Goal: Task Accomplishment & Management: Manage account settings

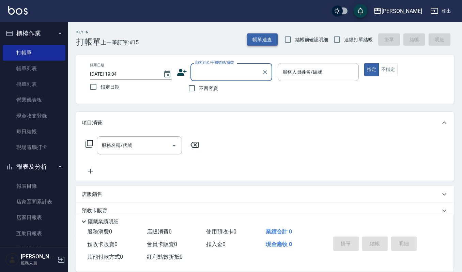
click at [259, 42] on button "帳單速查" at bounding box center [262, 39] width 31 height 13
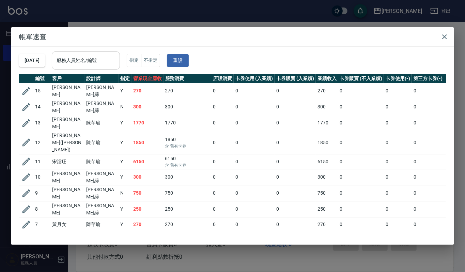
click at [117, 62] on input "服務人員姓名/編號" at bounding box center [86, 60] width 62 height 12
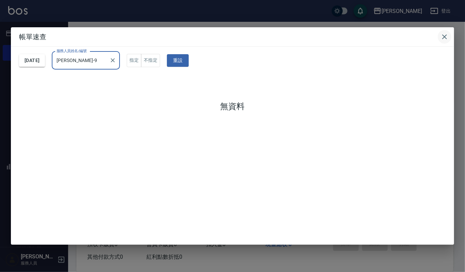
type input "[PERSON_NAME]-9"
click at [449, 38] on button "button" at bounding box center [444, 37] width 14 height 14
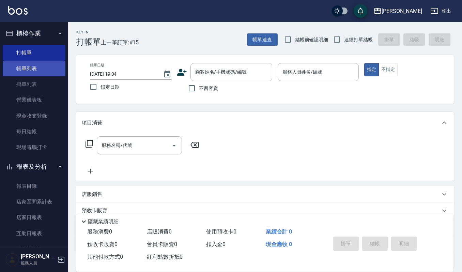
click at [46, 68] on link "帳單列表" at bounding box center [34, 69] width 63 height 16
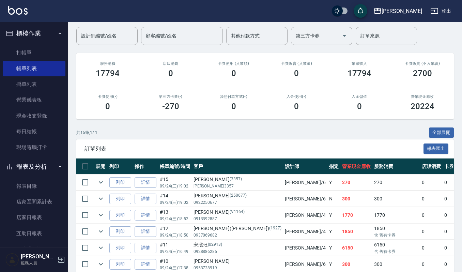
scroll to position [10, 0]
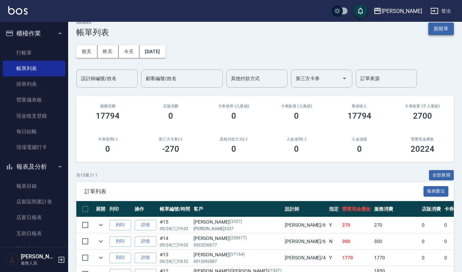
click at [440, 25] on button "新開單" at bounding box center [441, 28] width 26 height 13
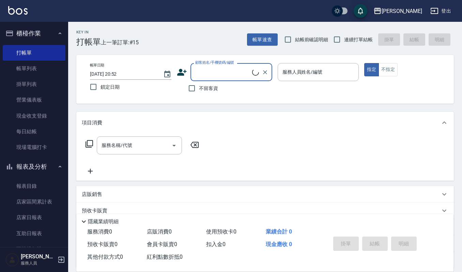
click at [221, 66] on input "顧客姓名/手機號碼/編號" at bounding box center [222, 72] width 59 height 12
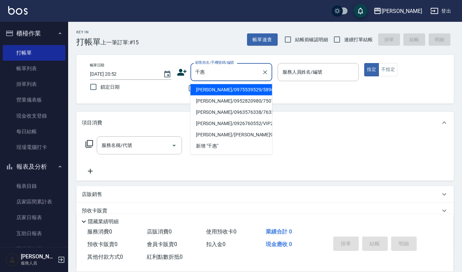
click at [229, 86] on li "盧千惠/0975539529/5896" at bounding box center [231, 89] width 82 height 11
type input "盧千惠/0975539529/5896"
type input "Ivy艾薇-9"
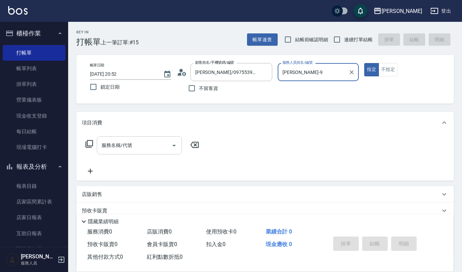
click at [127, 137] on div "服務名稱/代號" at bounding box center [139, 145] width 85 height 18
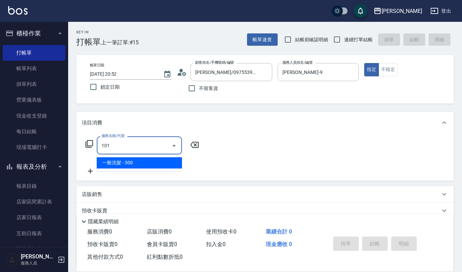
type input "一般洗髮(101)"
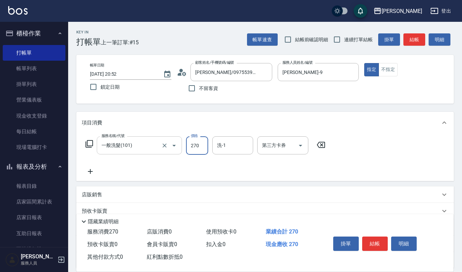
type input "270"
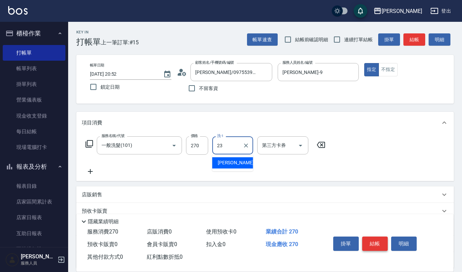
type input "23"
click at [367, 241] on button "結帳" at bounding box center [375, 243] width 26 height 14
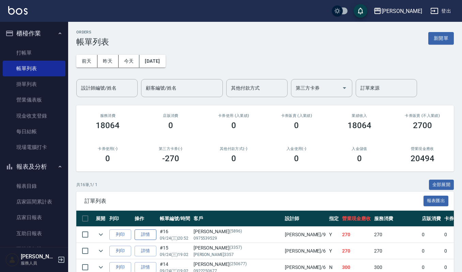
click at [152, 236] on link "詳情" at bounding box center [145, 234] width 22 height 11
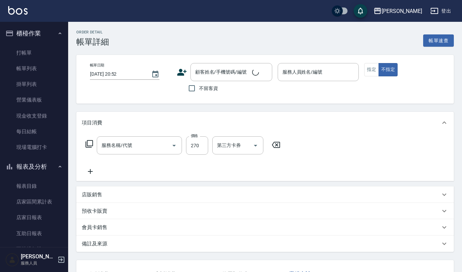
type input "一般洗髮(101)"
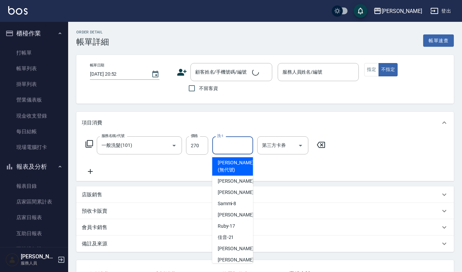
click at [230, 148] on input "洗-1" at bounding box center [232, 145] width 35 height 12
type input "Ivy艾薇-9"
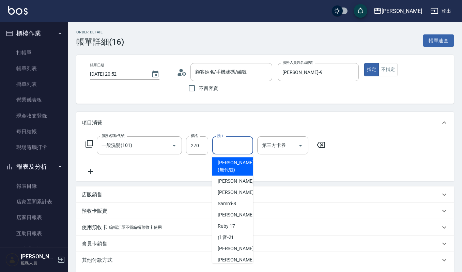
type input "2"
type input "盧千惠/0975539529/5896"
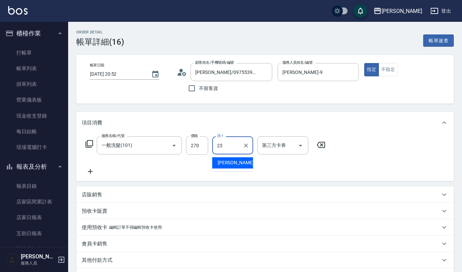
type input "23"
click at [245, 134] on div "服務名稱/代號 一般洗髮(101) 服務名稱/代號 價格 270 價格 洗-1 洗-1 第三方卡券 第三方卡券" at bounding box center [264, 156] width 377 height 47
click at [236, 144] on input "洗-1" at bounding box center [232, 145] width 35 height 12
type input "郁涵-23"
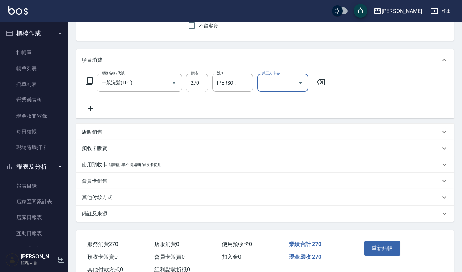
scroll to position [84, 0]
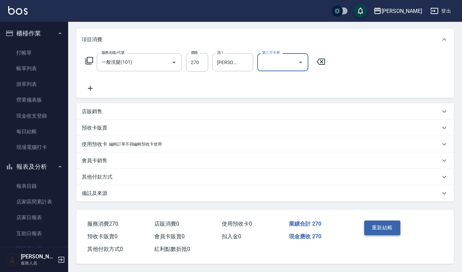
click at [376, 224] on button "重新結帳" at bounding box center [382, 227] width 36 height 14
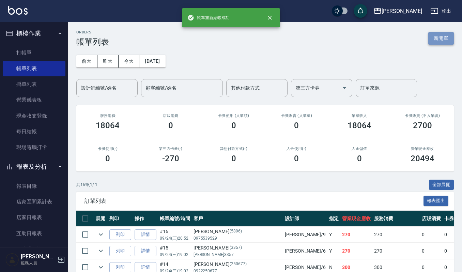
click at [450, 42] on button "新開單" at bounding box center [441, 38] width 26 height 13
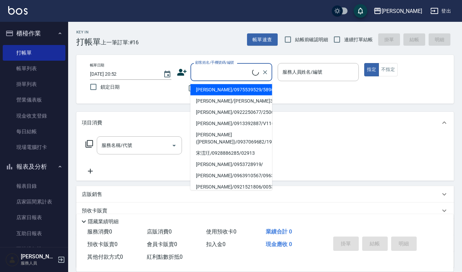
click at [221, 74] on input "顧客姓名/手機號碼/編號" at bounding box center [222, 72] width 59 height 12
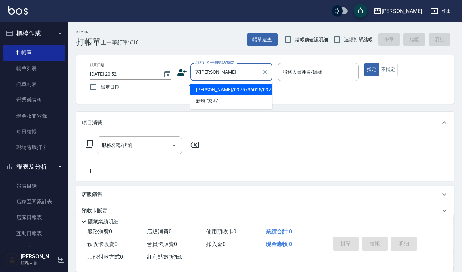
click at [222, 90] on li "吳家杰/0975736025/0975736025" at bounding box center [231, 89] width 82 height 11
type input "吳家杰/0975736025/0975736025"
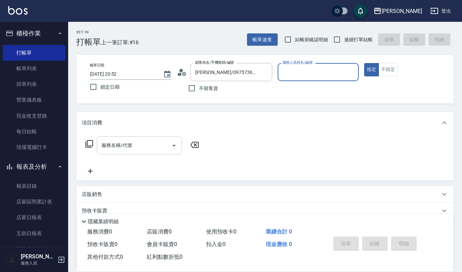
type input "Ivy艾薇-9"
click at [132, 150] on div "服務名稱/代號 服務名稱/代號" at bounding box center [142, 155] width 121 height 39
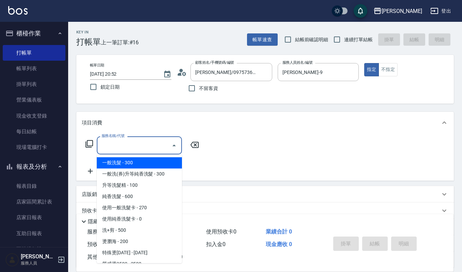
click at [134, 147] on input "服務名稱/代號" at bounding box center [134, 145] width 69 height 12
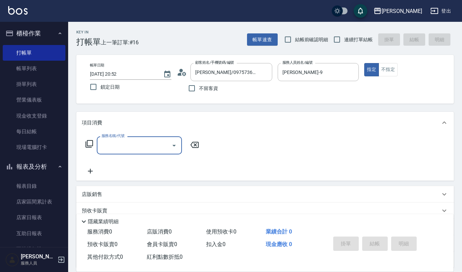
click at [147, 150] on input "服務名稱/代號" at bounding box center [134, 145] width 69 height 12
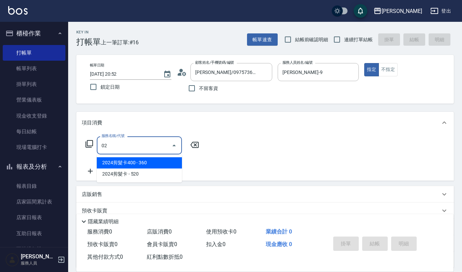
type input "0"
click at [149, 163] on span "特殊燙2000 - 2000" at bounding box center [139, 162] width 85 height 11
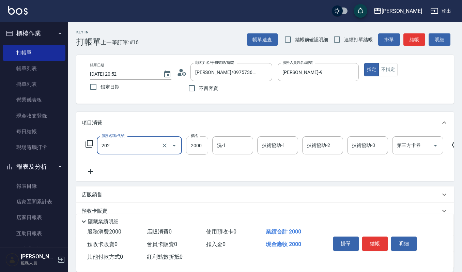
type input "特殊燙2000(202)"
click at [202, 144] on input "2000" at bounding box center [197, 145] width 22 height 18
type input "1700"
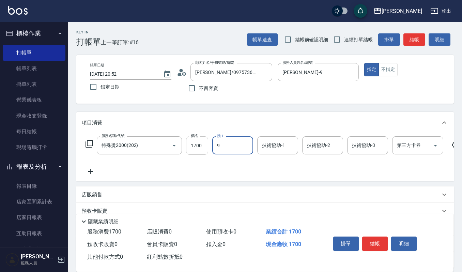
type input "Ivy艾薇-9"
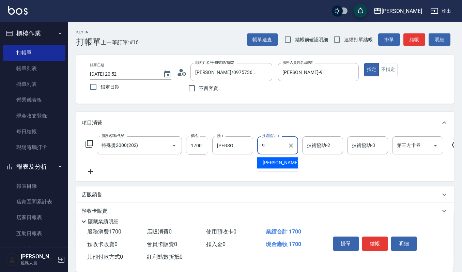
type input "Ivy艾薇-9"
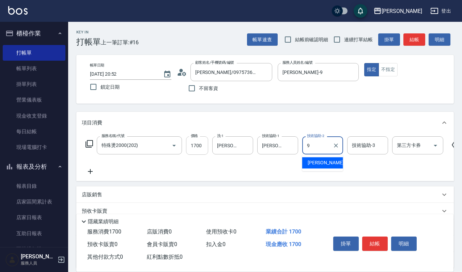
type input "Ivy艾薇-9"
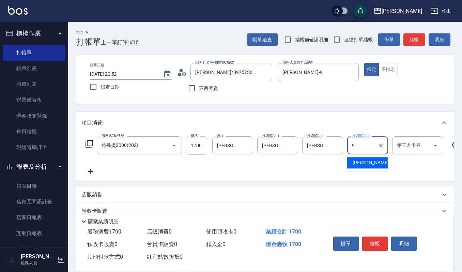
type input "9+"
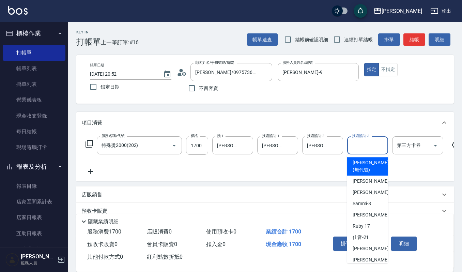
click at [367, 149] on input "技術協助-3" at bounding box center [367, 145] width 35 height 12
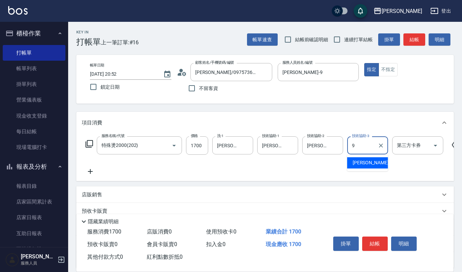
type input "Ivy艾薇-9"
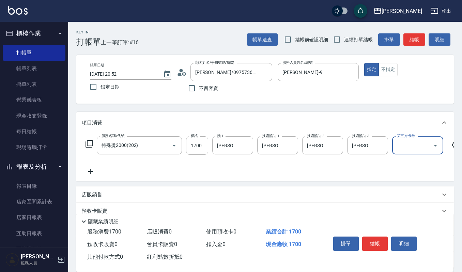
click at [380, 249] on button "結帳" at bounding box center [375, 243] width 26 height 14
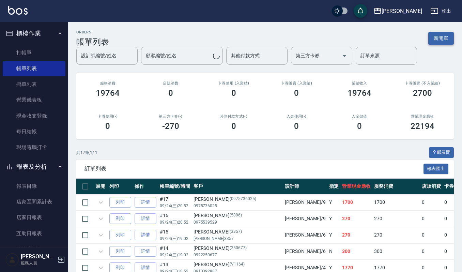
click at [442, 33] on button "新開單" at bounding box center [441, 38] width 26 height 13
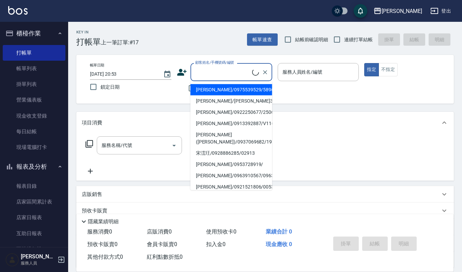
click at [214, 72] on input "顧客姓名/手機號碼/編號" at bounding box center [222, 72] width 59 height 12
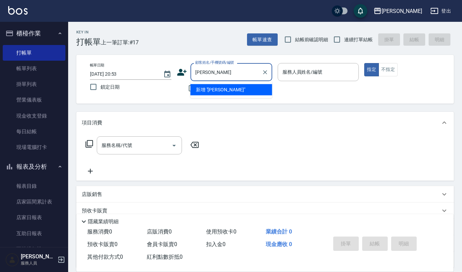
click at [199, 77] on input "黃龍" at bounding box center [225, 72] width 65 height 12
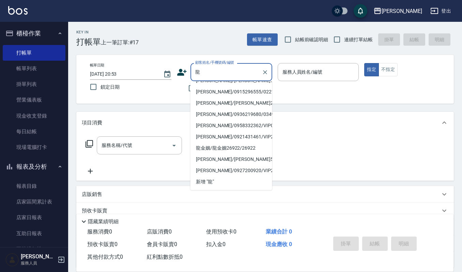
scroll to position [154, 0]
type input "龍"
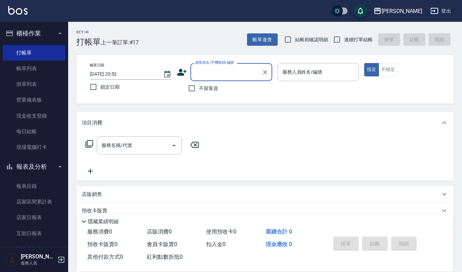
drag, startPoint x: 28, startPoint y: 63, endPoint x: 178, endPoint y: 95, distance: 153.3
click at [28, 63] on link "帳單列表" at bounding box center [34, 69] width 63 height 16
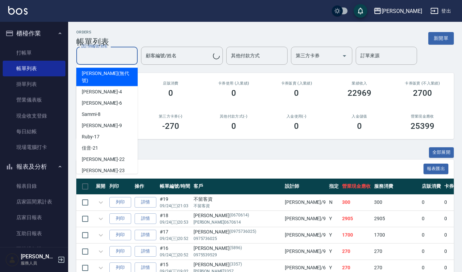
click at [121, 60] on input "設計師編號/姓名" at bounding box center [106, 56] width 55 height 12
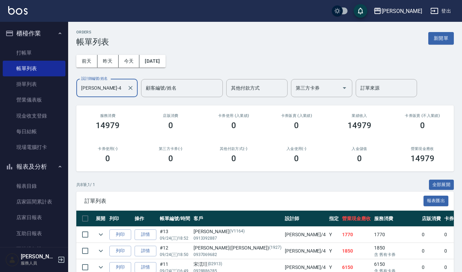
drag, startPoint x: 106, startPoint y: 86, endPoint x: 0, endPoint y: 78, distance: 105.9
click at [0, 78] on div "上越傑森 登出 櫃檯作業 打帳單 帳單列表 掛單列表 營業儀表板 現金收支登錄 每日結帳 現場電腦打卡 報表及分析 報表目錄 店家區間累計表 店家日報表 互助…" at bounding box center [231, 192] width 462 height 384
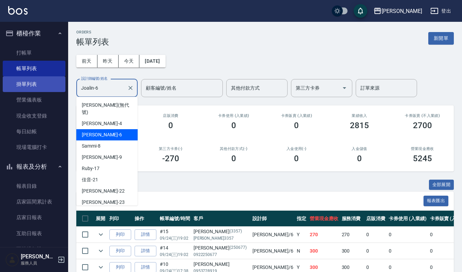
drag, startPoint x: 118, startPoint y: 86, endPoint x: 48, endPoint y: 82, distance: 69.5
click at [51, 82] on div "上越傑森 登出 櫃檯作業 打帳單 帳單列表 掛單列表 營業儀表板 現金收支登錄 每日結帳 現場電腦打卡 報表及分析 報表目錄 店家區間累計表 店家日報表 互助…" at bounding box center [231, 183] width 462 height 367
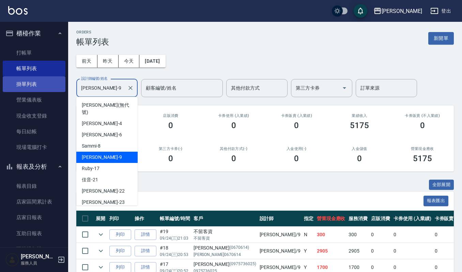
drag, startPoint x: 112, startPoint y: 91, endPoint x: 40, endPoint y: 87, distance: 71.6
click at [42, 87] on div "上越傑森 登出 櫃檯作業 打帳單 帳單列表 掛單列表 營業儀表板 現金收支登錄 每日結帳 現場電腦打卡 報表及分析 報表目錄 店家區間累計表 店家日報表 互助…" at bounding box center [231, 159] width 462 height 318
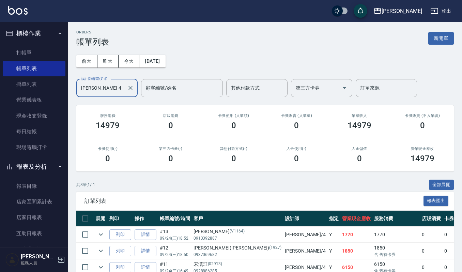
drag, startPoint x: 110, startPoint y: 93, endPoint x: 0, endPoint y: 78, distance: 110.7
click at [0, 78] on div "上越傑森 登出 櫃檯作業 打帳單 帳單列表 掛單列表 營業儀表板 現金收支登錄 每日結帳 現場電腦打卡 報表及分析 報表目錄 店家區間累計表 店家日報表 互助…" at bounding box center [231, 192] width 462 height 384
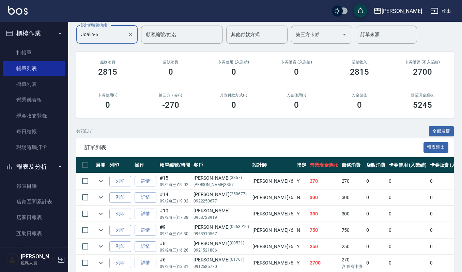
scroll to position [104, 0]
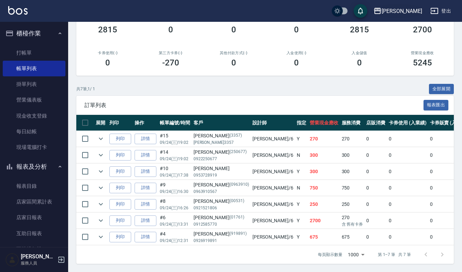
type input "Joalin-6"
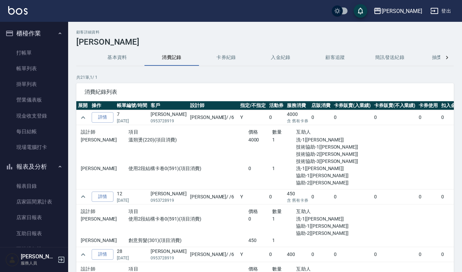
scroll to position [363, 0]
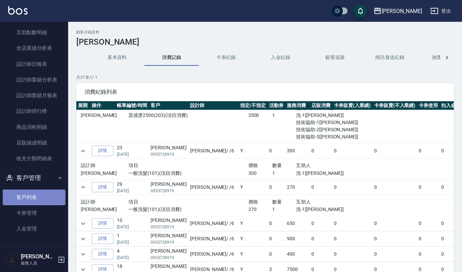
drag, startPoint x: 54, startPoint y: 196, endPoint x: 59, endPoint y: 181, distance: 15.9
click at [53, 196] on link "客戶列表" at bounding box center [34, 197] width 63 height 16
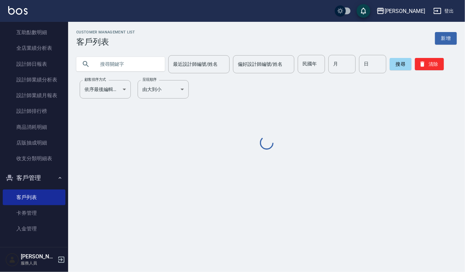
click at [103, 68] on input "text" at bounding box center [127, 64] width 64 height 18
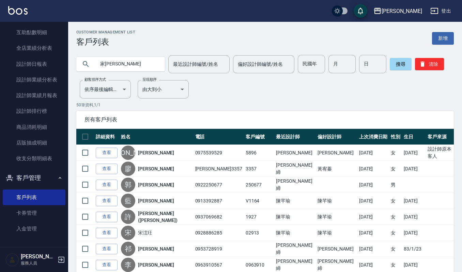
type input "家[PERSON_NAME]"
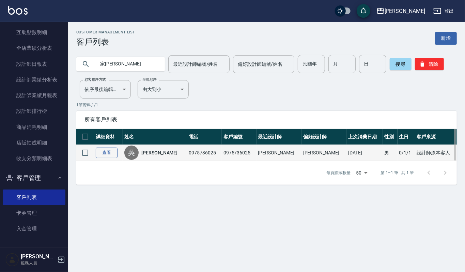
click at [101, 153] on link "查看" at bounding box center [107, 152] width 22 height 11
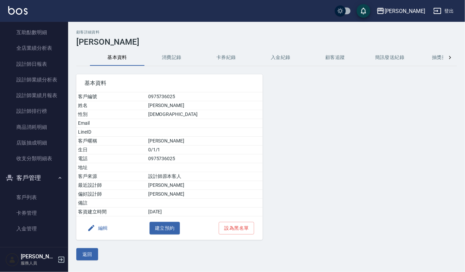
click at [179, 59] on button "消費記錄" at bounding box center [171, 57] width 54 height 16
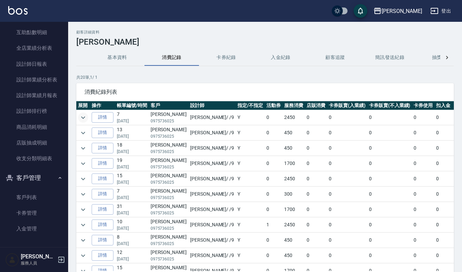
click at [86, 119] on icon "expand row" at bounding box center [83, 117] width 8 height 8
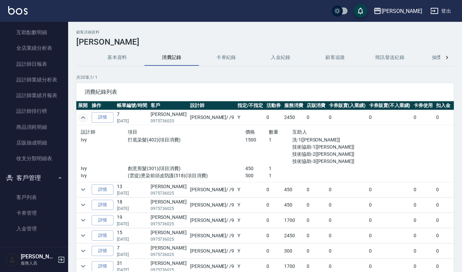
click at [86, 119] on icon "expand row" at bounding box center [83, 117] width 8 height 8
click at [86, 218] on icon "expand row" at bounding box center [83, 220] width 8 height 8
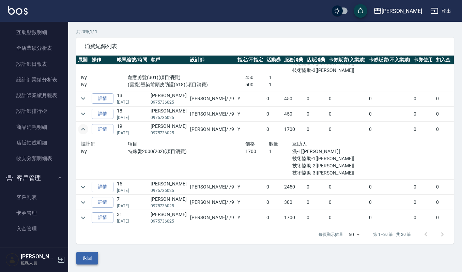
scroll to position [46, 0]
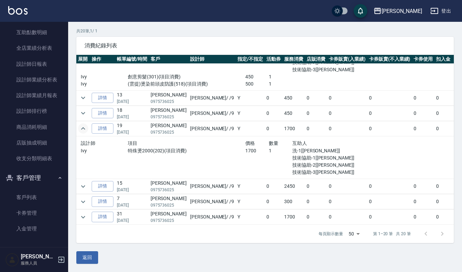
click at [92, 265] on div "顧客詳細資料 [PERSON_NAME] 基本資料 消費記錄 卡券紀錄 入金紀錄 顧客追蹤 簡訊發送紀錄 抽獎券紀錄 共 20 筆, 1 / 1 消費紀錄列表…" at bounding box center [265, 123] width 394 height 296
click at [95, 255] on button "返回" at bounding box center [87, 257] width 22 height 13
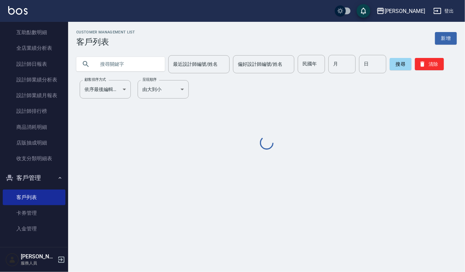
click at [135, 68] on input "text" at bounding box center [127, 64] width 64 height 18
type input "黃"
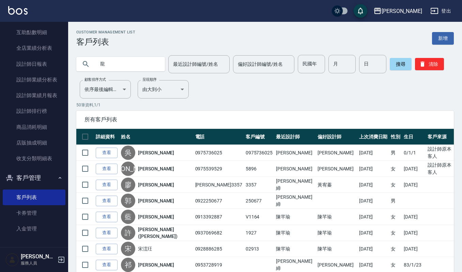
type input "龍"
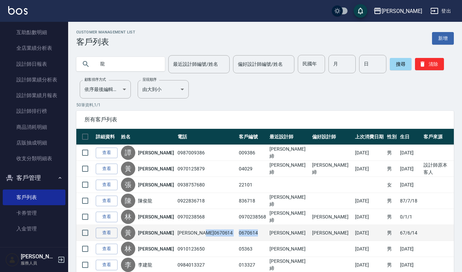
drag, startPoint x: 214, startPoint y: 232, endPoint x: 240, endPoint y: 234, distance: 26.3
click at [240, 234] on tr "查看 黃 [PERSON_NAME] [PERSON_NAME]0670614 0670614 [PERSON_NAME] [PERSON_NAME] [DA…" at bounding box center [264, 233] width 377 height 16
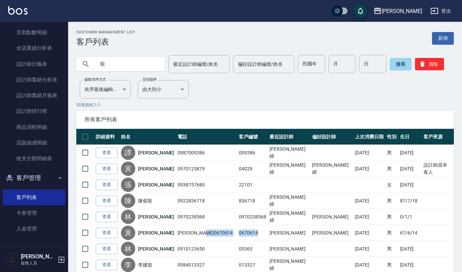
copy tr "[PERSON_NAME]0670614 0670614"
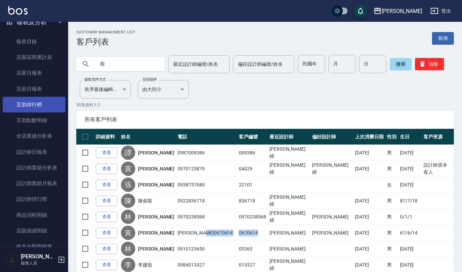
scroll to position [142, 0]
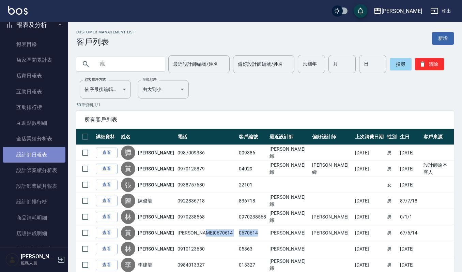
click at [50, 154] on link "設計師日報表" at bounding box center [34, 155] width 63 height 16
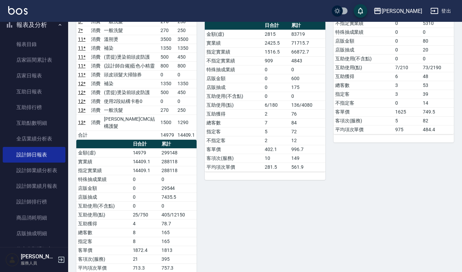
scroll to position [88, 0]
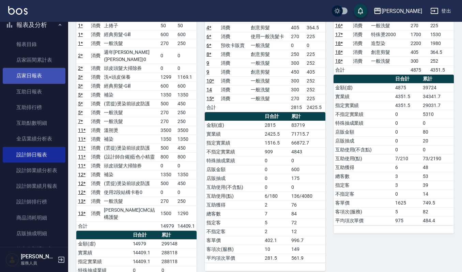
click at [31, 71] on link "店家日報表" at bounding box center [34, 76] width 63 height 16
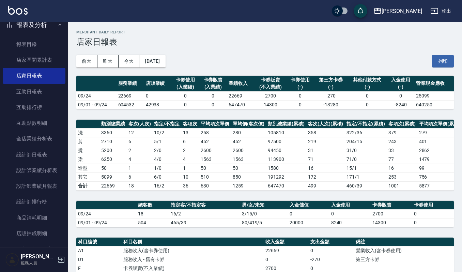
scroll to position [144, 0]
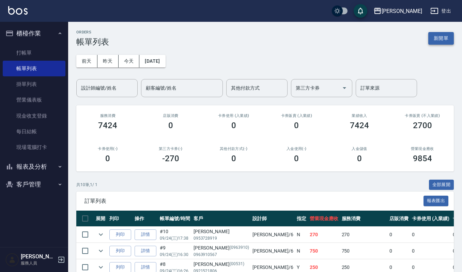
click at [445, 37] on button "新開單" at bounding box center [441, 38] width 26 height 13
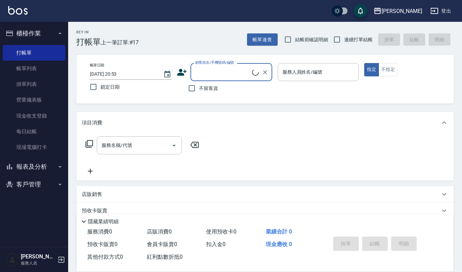
click at [247, 65] on div "顧客姓名/手機號碼/編號" at bounding box center [231, 72] width 82 height 18
click at [206, 71] on input "0670614" at bounding box center [225, 72] width 65 height 12
click at [205, 72] on input "0670614" at bounding box center [225, 72] width 65 height 12
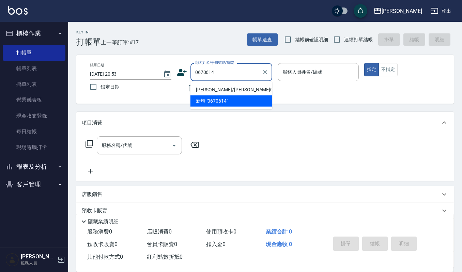
click at [232, 89] on li "黃祺龍/黃祺龍0670614/0670614" at bounding box center [231, 89] width 82 height 11
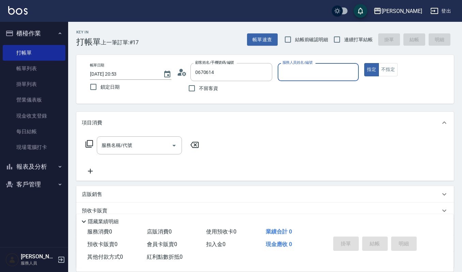
type input "黃祺龍/黃祺龍0670614/0670614"
type input "Ivy艾薇-9"
click at [131, 145] on input "服務名稱/代號" at bounding box center [134, 145] width 69 height 12
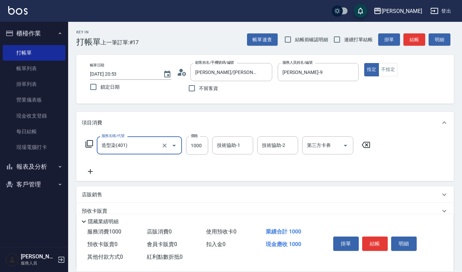
type input "造型染(401)"
type input "2200"
click at [215, 142] on input "技術協助-1" at bounding box center [232, 145] width 35 height 12
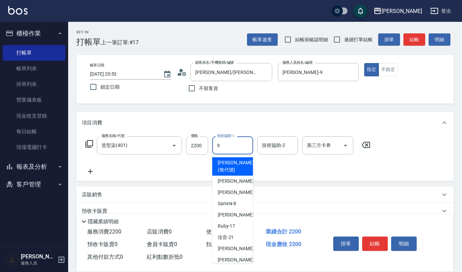
type input "Ivy艾薇-9"
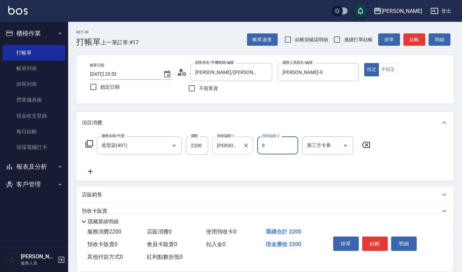
type input "Ivy艾薇-9"
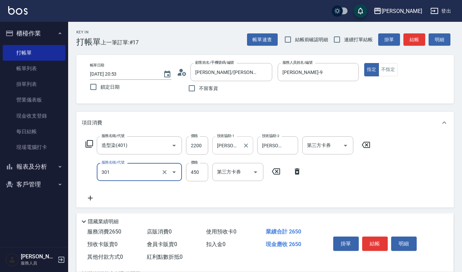
type input "創意剪髮(301)"
type input "405"
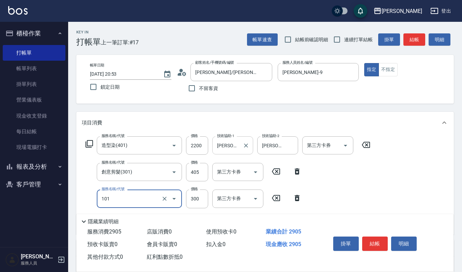
type input "一般洗髮(101)"
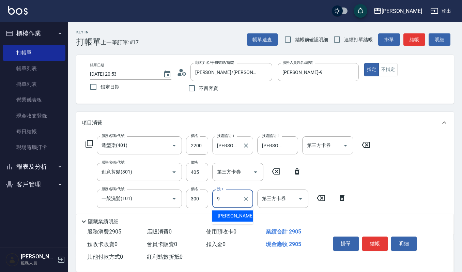
type input "Ivy艾薇-9"
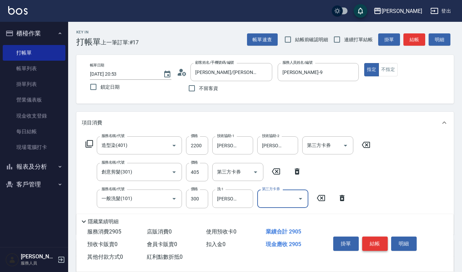
click at [378, 244] on button "結帳" at bounding box center [375, 243] width 26 height 14
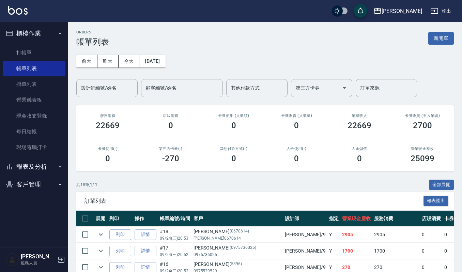
click at [445, 47] on div "前天 昨天 今天 2025/09/24 設計師編號/姓名 設計師編號/姓名 顧客編號/姓名 顧客編號/姓名 其他付款方式 其他付款方式 第三方卡券 第三方卡券…" at bounding box center [264, 72] width 377 height 50
click at [449, 37] on button "新開單" at bounding box center [441, 38] width 26 height 13
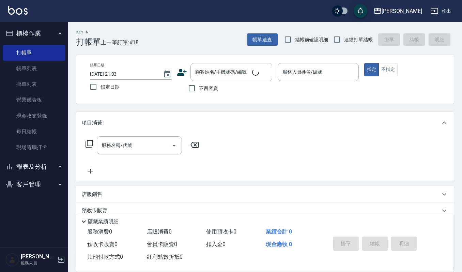
click at [199, 86] on span "不留客資" at bounding box center [208, 88] width 19 height 7
click at [199, 86] on input "不留客資" at bounding box center [192, 88] width 14 height 14
checkbox input "true"
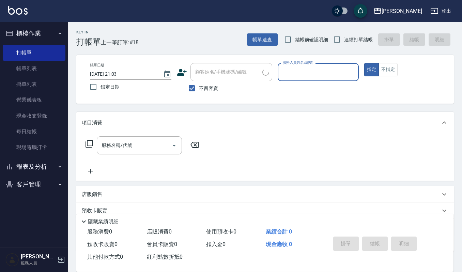
click at [306, 78] on div "服務人員姓名/編號" at bounding box center [317, 72] width 81 height 18
type input "Ivy艾薇-9"
type button "true"
click at [385, 68] on button "不指定" at bounding box center [387, 69] width 19 height 13
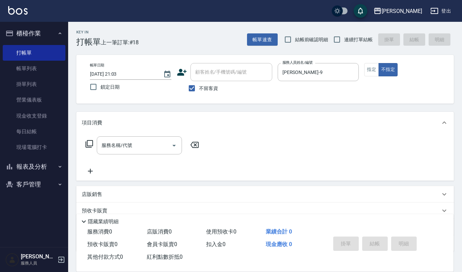
click at [132, 156] on div "服務名稱/代號 服務名稱/代號" at bounding box center [142, 155] width 121 height 39
click at [145, 139] on input "服務名稱/代號" at bounding box center [134, 145] width 69 height 12
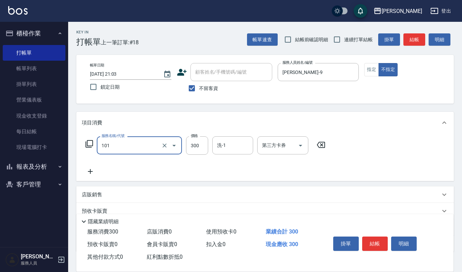
type input "一般洗髮(101)"
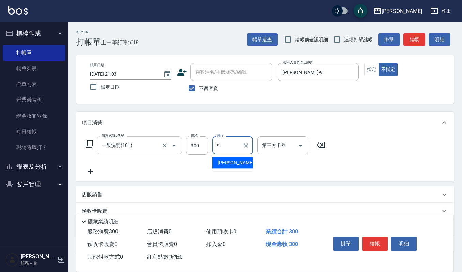
type input "Ivy艾薇-9"
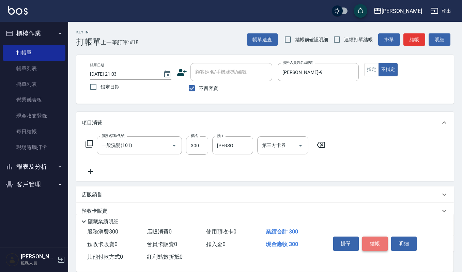
click at [373, 241] on button "結帳" at bounding box center [375, 243] width 26 height 14
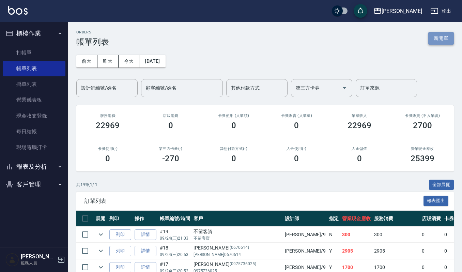
click at [451, 35] on button "新開單" at bounding box center [441, 38] width 26 height 13
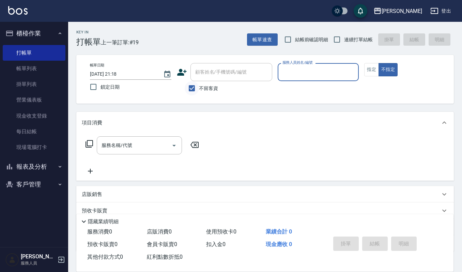
click at [185, 86] on input "不留客資" at bounding box center [192, 88] width 14 height 14
checkbox input "false"
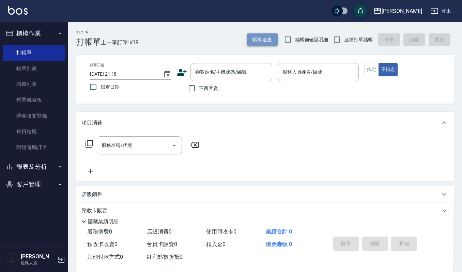
click at [257, 42] on button "帳單速查" at bounding box center [262, 39] width 31 height 13
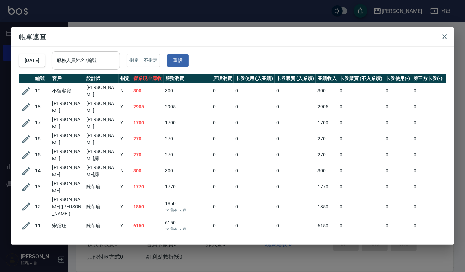
click at [108, 59] on input "服務人員姓名/編號" at bounding box center [86, 60] width 62 height 12
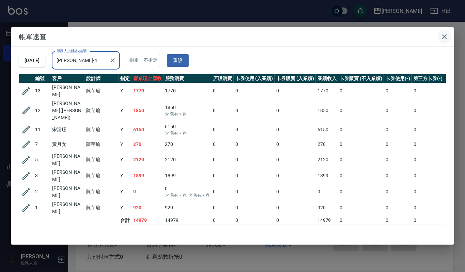
type input "吉兒-4"
click at [446, 35] on icon "button" at bounding box center [444, 36] width 5 height 5
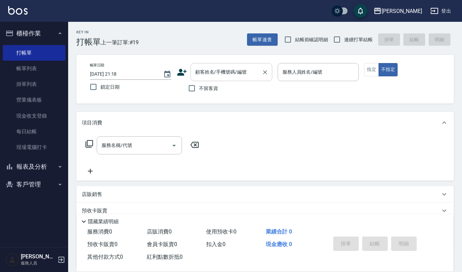
click at [204, 66] on div "顧客姓名/手機號碼/編號 顧客姓名/手機號碼/編號" at bounding box center [231, 72] width 82 height 18
click at [32, 62] on link "帳單列表" at bounding box center [34, 69] width 63 height 16
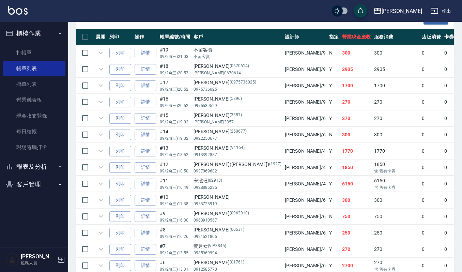
scroll to position [303, 0]
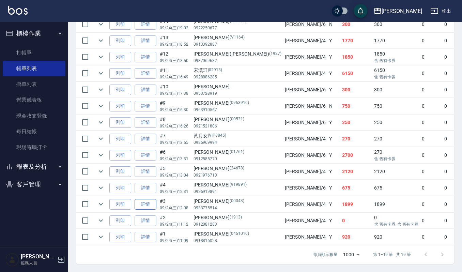
click at [142, 199] on link "詳情" at bounding box center [145, 204] width 22 height 11
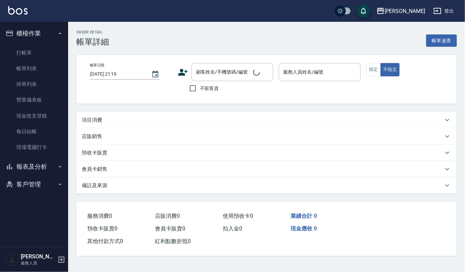
type input "2025/09/24 12:08"
type input "吉兒-4"
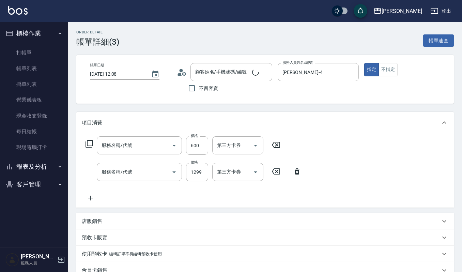
type input "徐桂芳/0933775514/00043"
type input "經典剪髮-Gill(302)"
type input "洗+頭皮保養(630)"
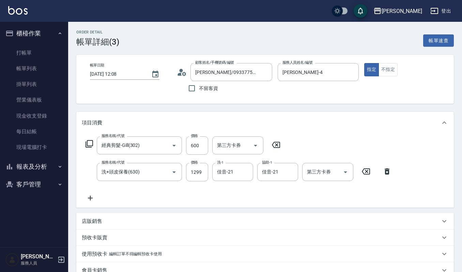
click at [93, 191] on div "服務名稱/代號 經典剪髮-Gill(302) 服務名稱/代號 價格 600 價格 第三方卡券 第三方卡券 服務名稱/代號 洗+頭皮保養(630) 服務名稱/代…" at bounding box center [239, 169] width 314 height 66
click at [91, 198] on icon at bounding box center [90, 198] width 17 height 8
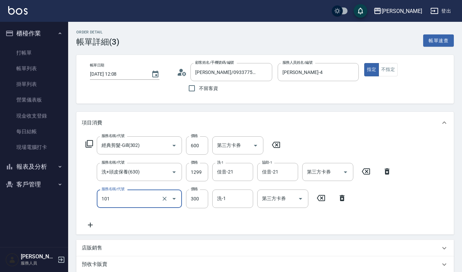
type input "一般洗髮(101)"
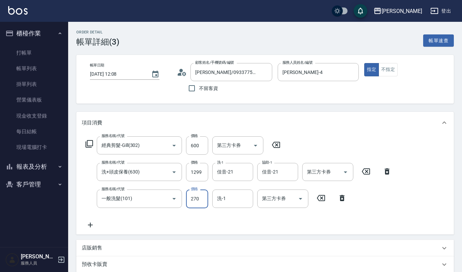
type input "270"
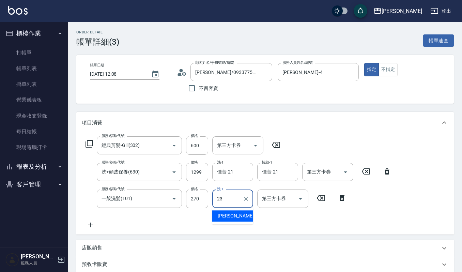
type input "郁涵-23"
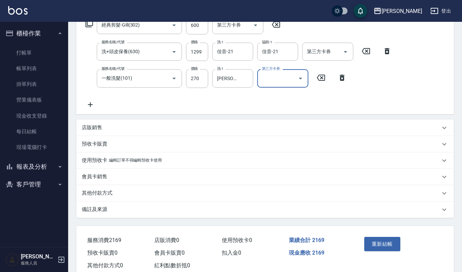
scroll to position [136, 0]
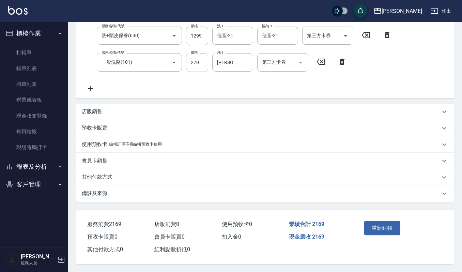
click at [373, 235] on div "重新結帳" at bounding box center [380, 233] width 38 height 30
click at [386, 228] on button "重新結帳" at bounding box center [382, 228] width 36 height 14
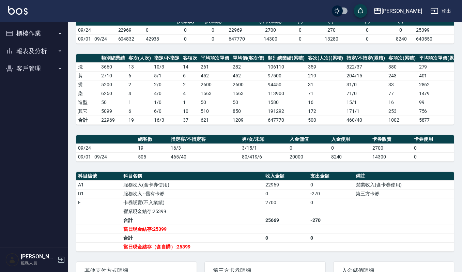
scroll to position [144, 0]
